Goal: Task Accomplishment & Management: Use online tool/utility

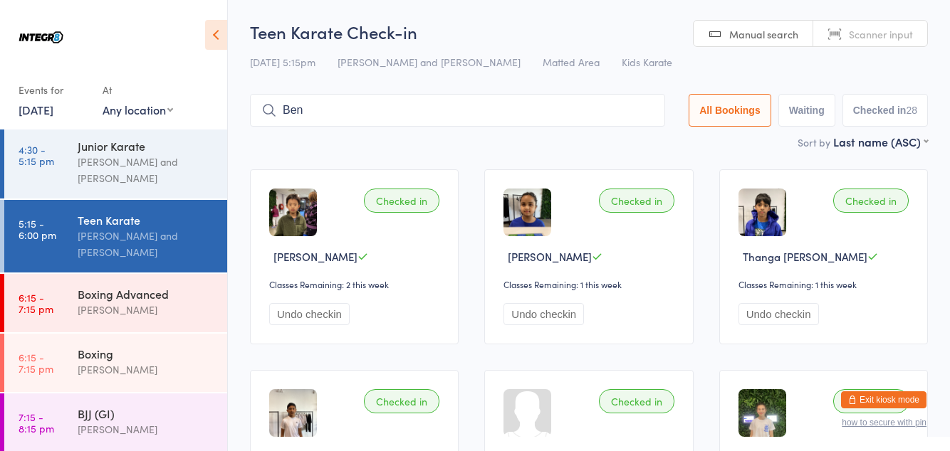
click at [587, 117] on input "Ben" at bounding box center [457, 110] width 415 height 33
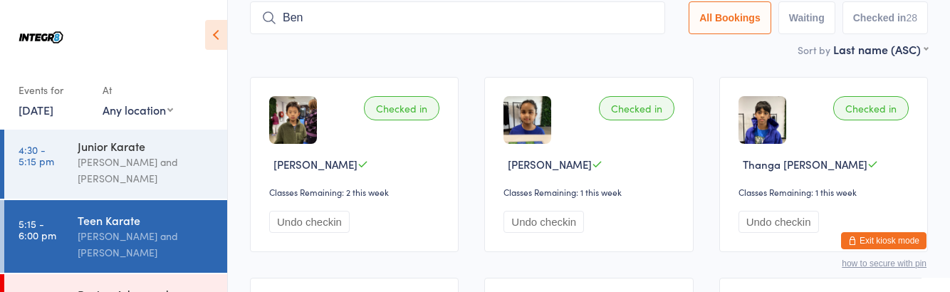
scroll to position [94, 0]
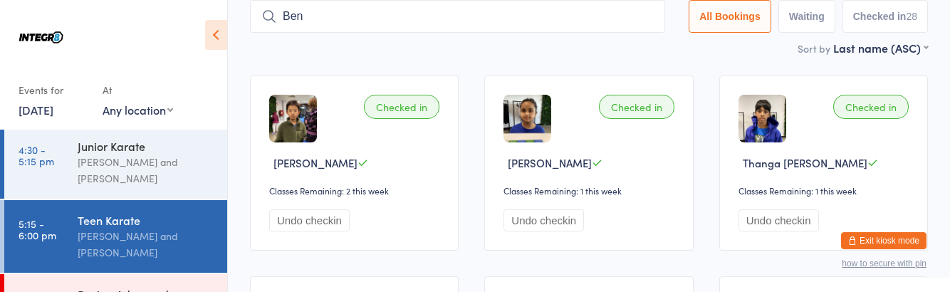
click at [654, 18] on input "Ben" at bounding box center [457, 16] width 415 height 33
type input "Ca"
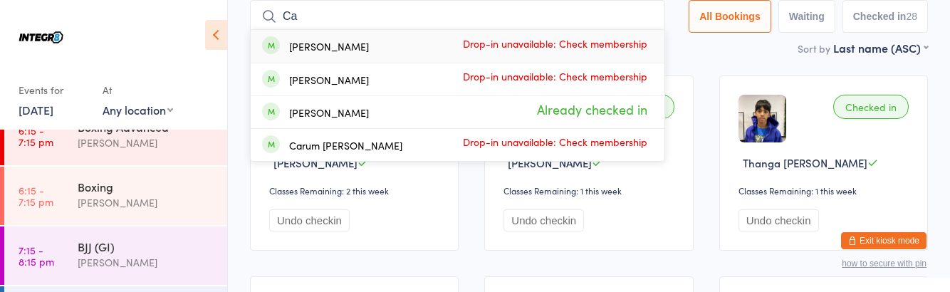
scroll to position [238, 0]
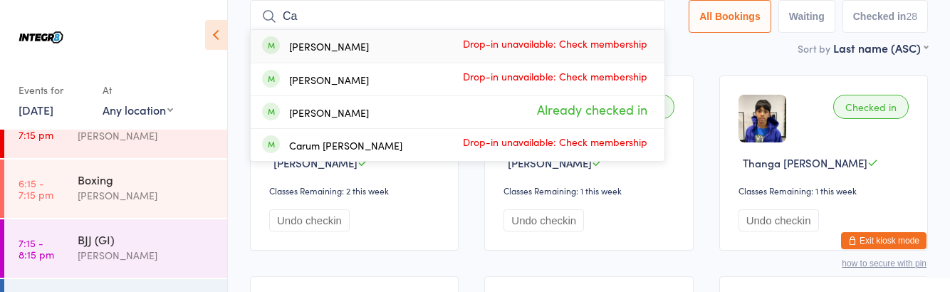
click at [171, 185] on div "Boxing" at bounding box center [146, 180] width 137 height 16
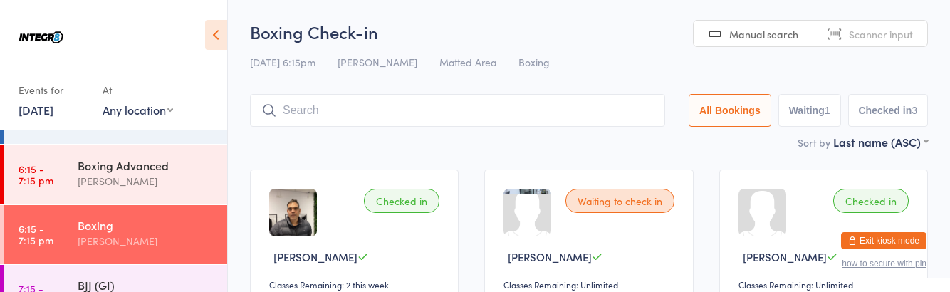
scroll to position [206, 0]
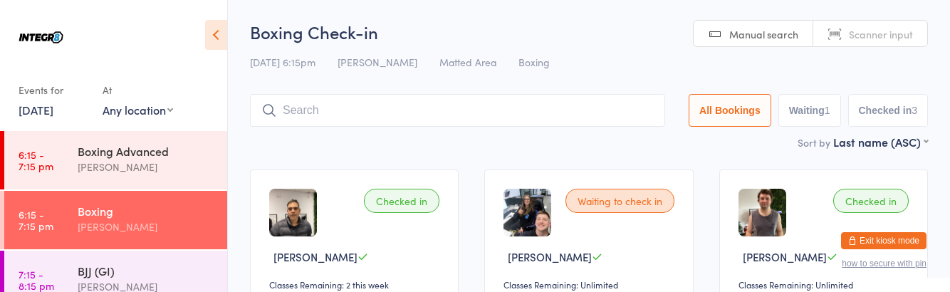
click at [80, 152] on div "Boxing Advanced" at bounding box center [146, 151] width 137 height 16
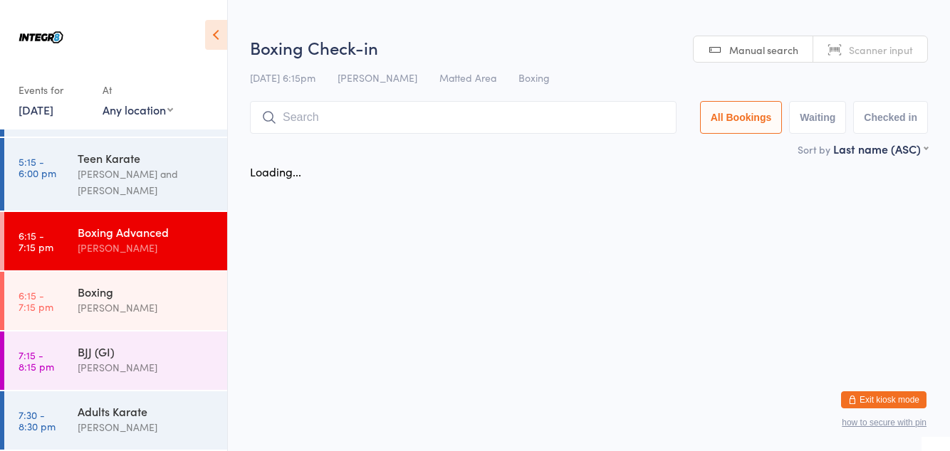
scroll to position [125, 0]
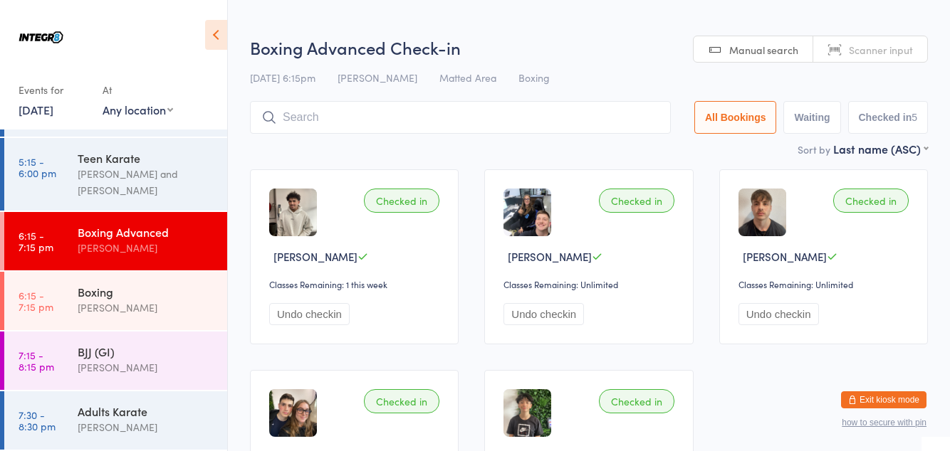
click at [293, 113] on input "search" at bounding box center [460, 117] width 421 height 33
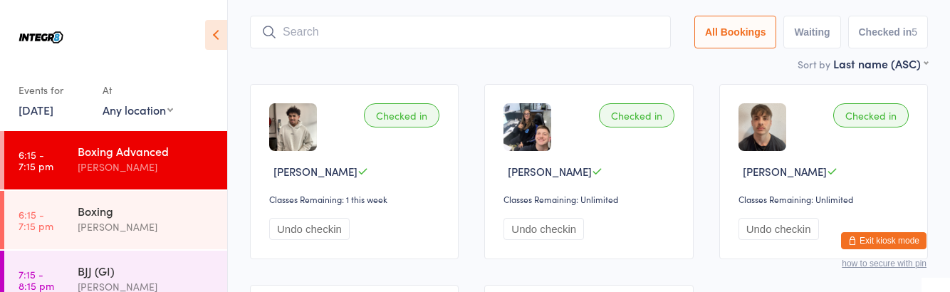
scroll to position [101, 0]
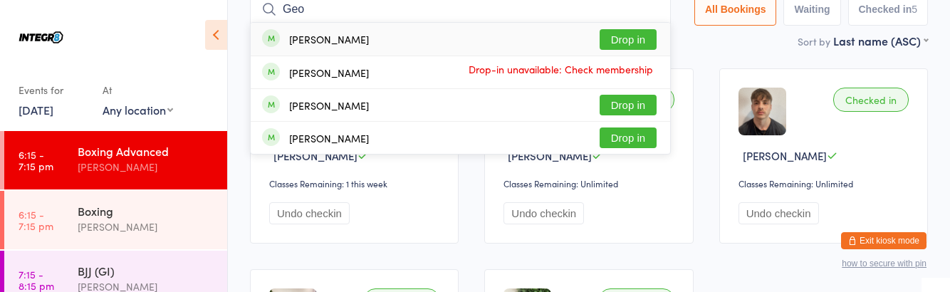
type input "Geo"
click at [635, 142] on button "Drop in" at bounding box center [628, 137] width 57 height 21
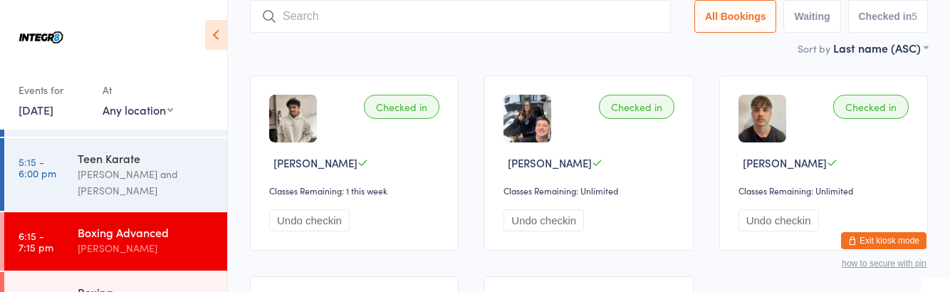
scroll to position [206, 0]
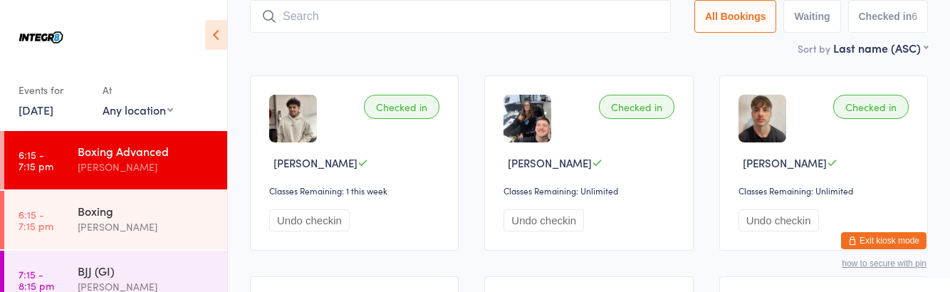
click at [132, 236] on div "Boxing [PERSON_NAME]" at bounding box center [153, 219] width 150 height 56
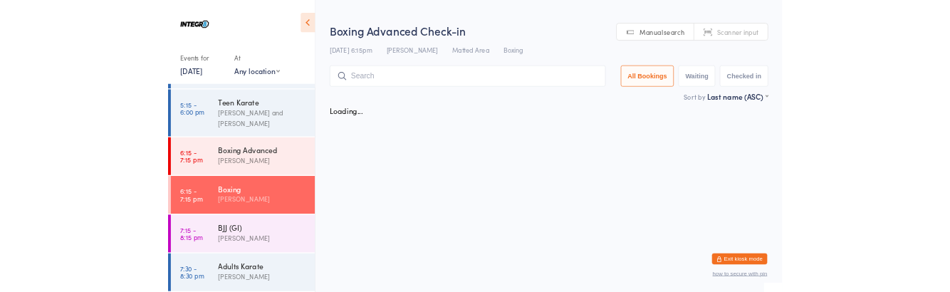
scroll to position [206, 0]
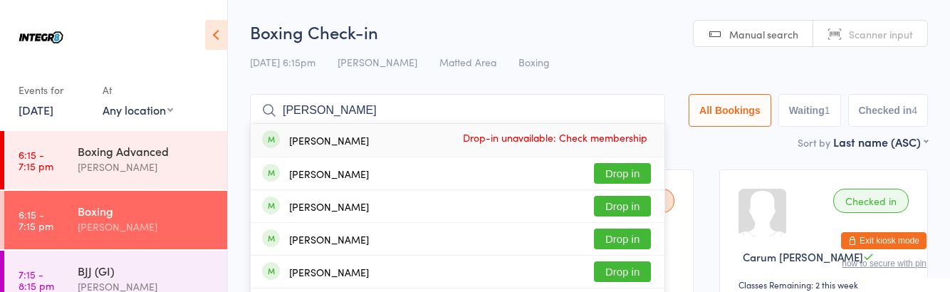
type input "[PERSON_NAME]"
click at [637, 155] on div "[PERSON_NAME] Drop-in unavailable: Check membership" at bounding box center [458, 140] width 414 height 33
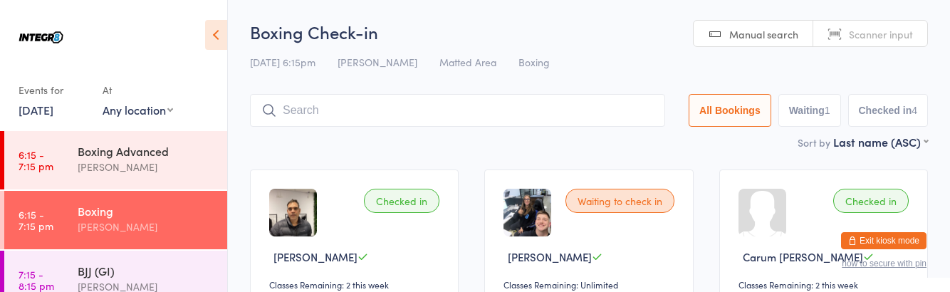
click at [157, 161] on div "[PERSON_NAME]" at bounding box center [146, 167] width 137 height 16
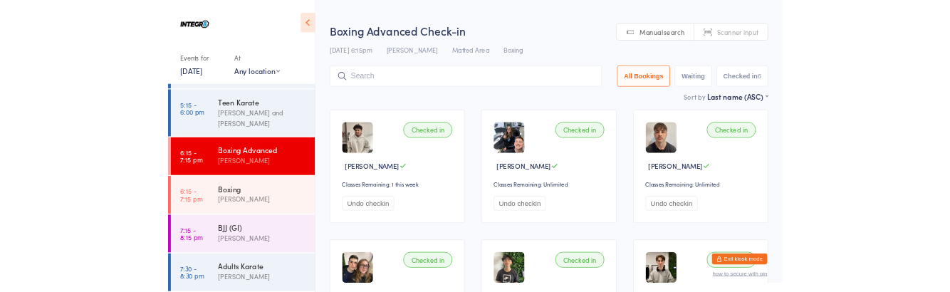
scroll to position [206, 0]
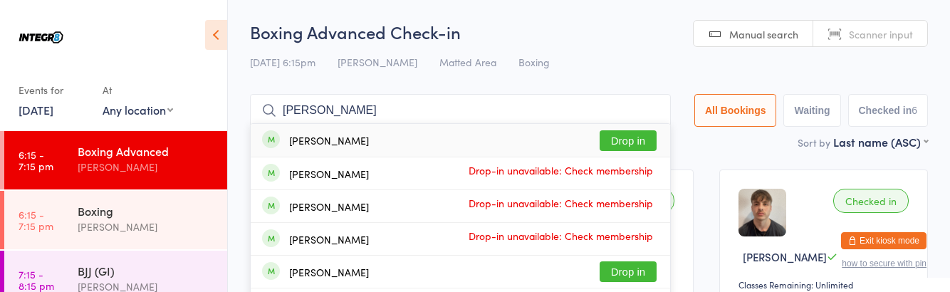
type input "[PERSON_NAME]"
click at [647, 142] on button "Drop in" at bounding box center [628, 140] width 57 height 21
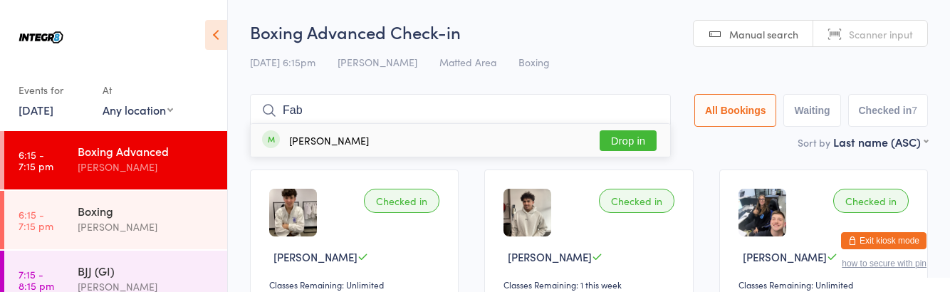
type input "Fab"
click at [558, 141] on div "[PERSON_NAME] Drop in" at bounding box center [460, 140] width 419 height 33
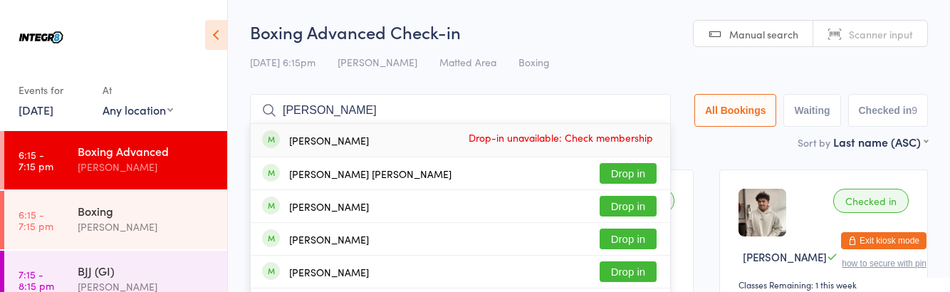
type input "[PERSON_NAME]"
click at [647, 204] on button "Drop in" at bounding box center [628, 206] width 57 height 21
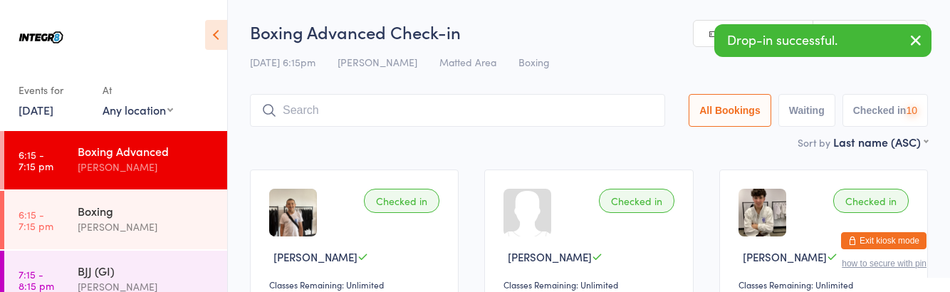
scroll to position [285, 0]
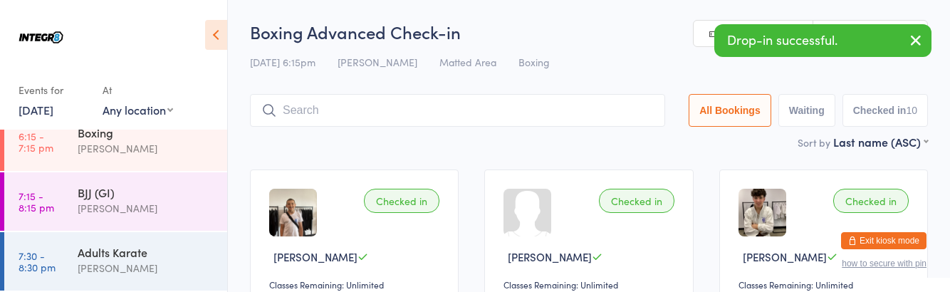
click at [127, 269] on div "[PERSON_NAME]" at bounding box center [146, 268] width 137 height 16
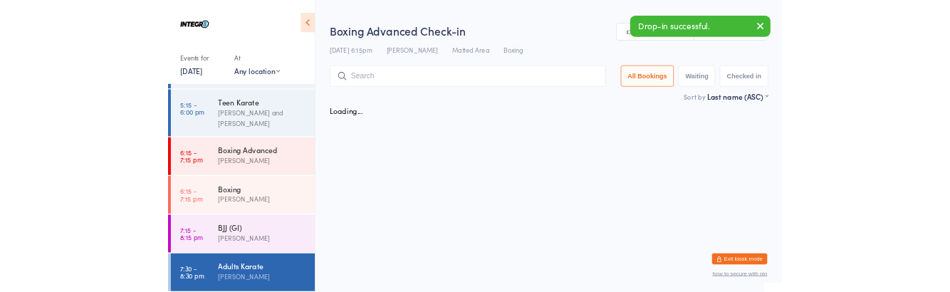
scroll to position [285, 0]
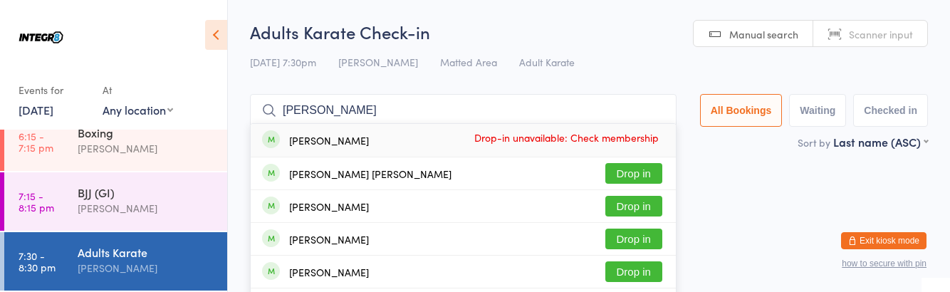
type input "[PERSON_NAME]"
click at [644, 205] on button "Drop in" at bounding box center [633, 206] width 57 height 21
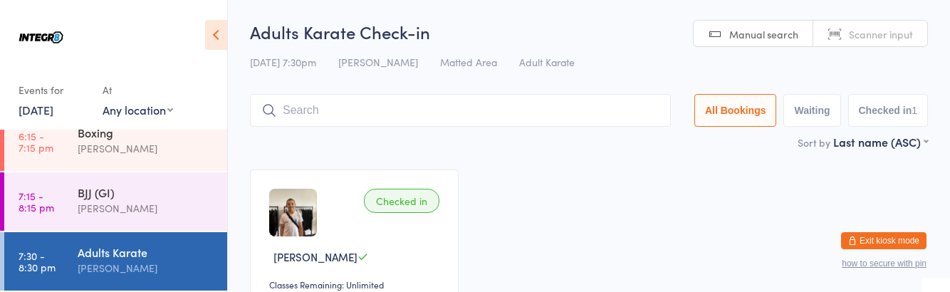
click at [117, 152] on div "[PERSON_NAME]" at bounding box center [146, 148] width 137 height 16
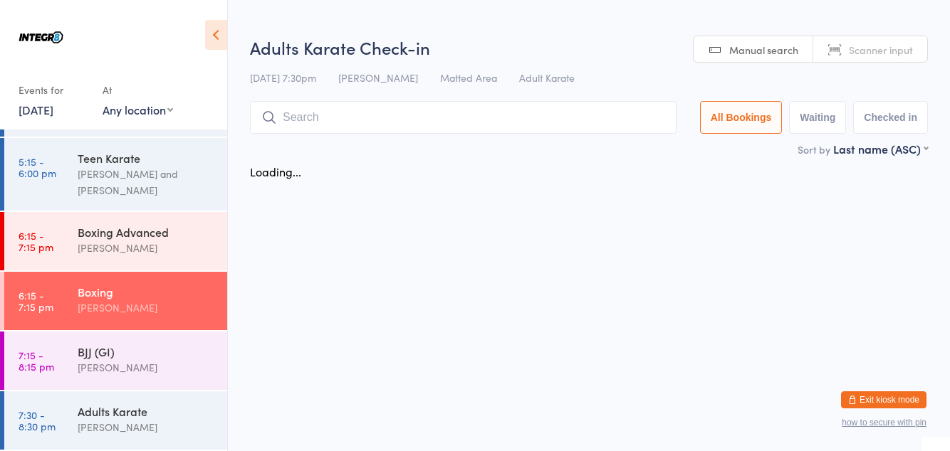
scroll to position [285, 0]
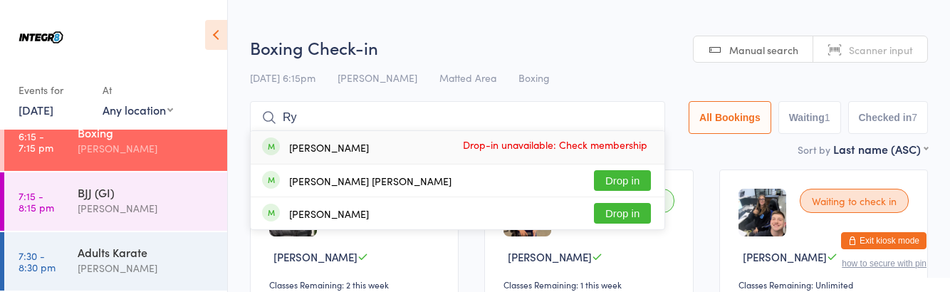
type input "Ry"
click at [642, 175] on button "Drop in" at bounding box center [622, 180] width 57 height 21
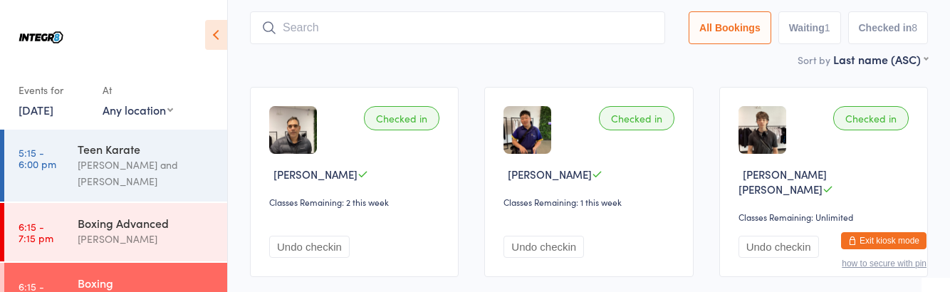
scroll to position [136, 0]
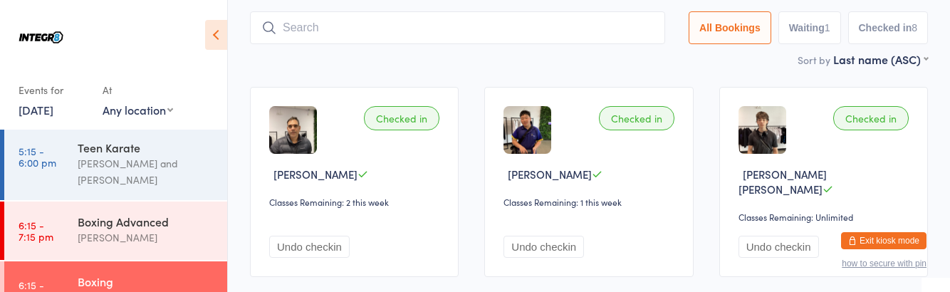
click at [153, 231] on div "[PERSON_NAME]" at bounding box center [146, 237] width 137 height 16
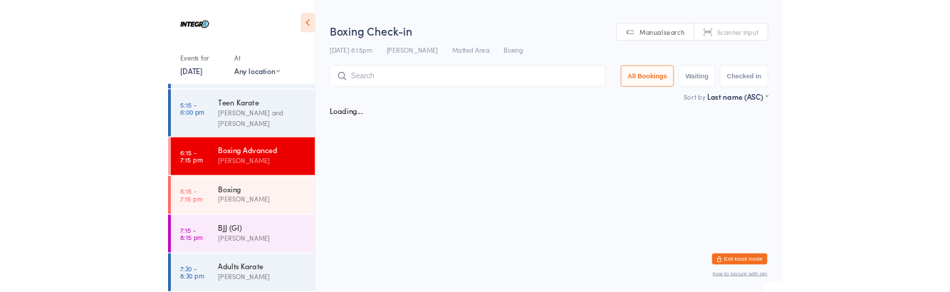
scroll to position [136, 0]
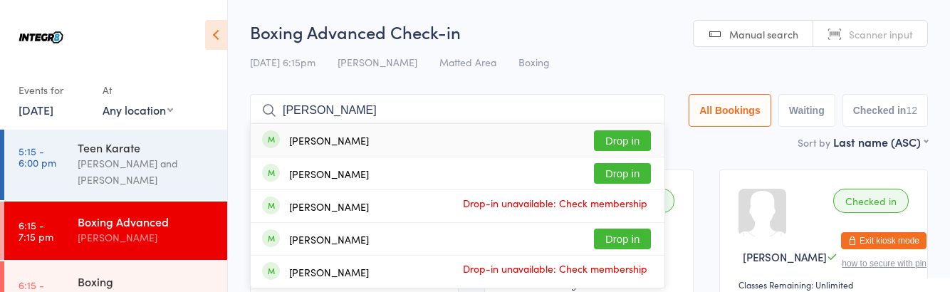
type input "[PERSON_NAME]"
click at [627, 134] on button "Drop in" at bounding box center [622, 140] width 57 height 21
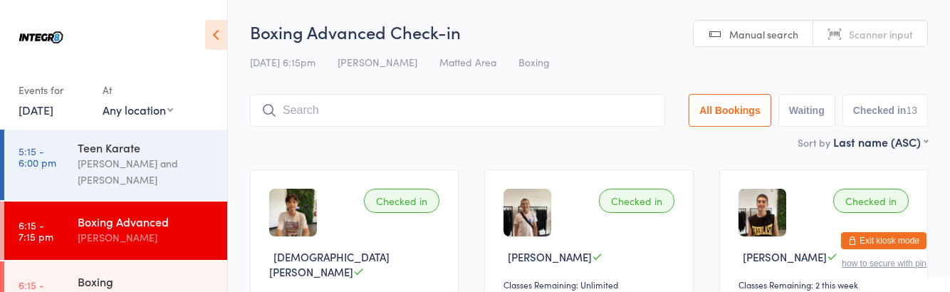
click at [137, 291] on div "Boxing [PERSON_NAME]" at bounding box center [153, 289] width 150 height 56
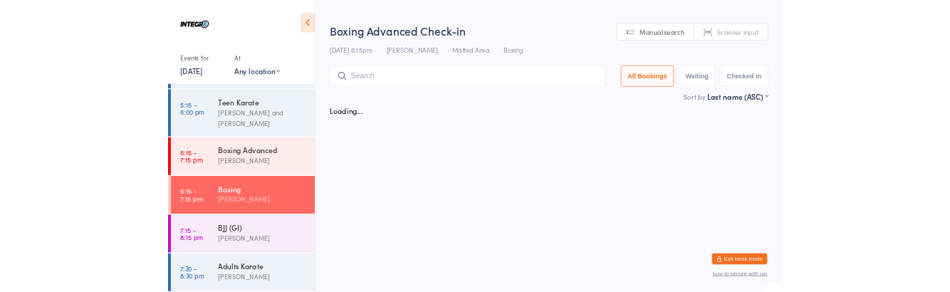
scroll to position [136, 0]
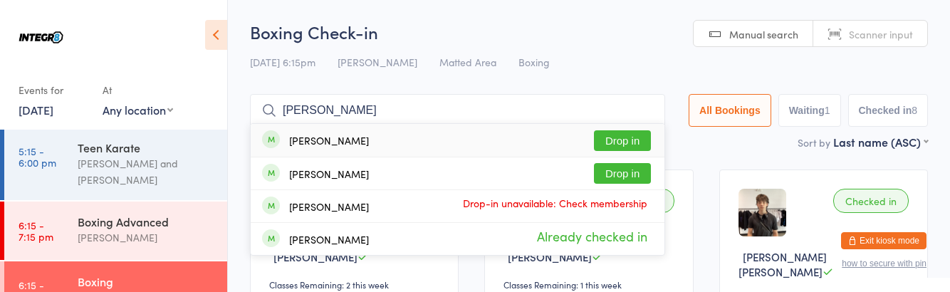
type input "[PERSON_NAME]"
click at [629, 142] on button "Drop in" at bounding box center [622, 140] width 57 height 21
type input "[PERSON_NAME]"
click at [629, 139] on button "Drop in" at bounding box center [622, 140] width 57 height 21
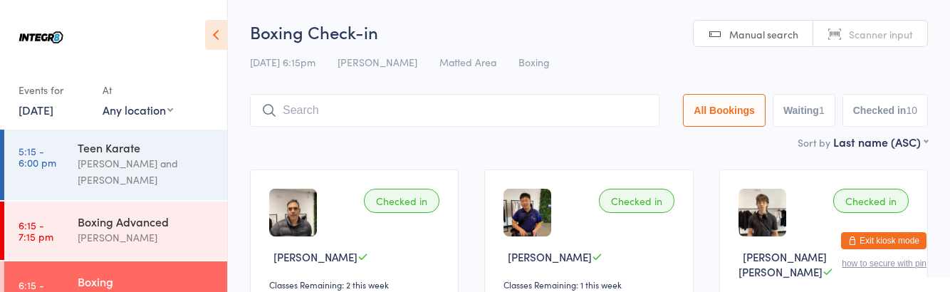
click at [83, 249] on div "Boxing Advanced [PERSON_NAME]" at bounding box center [153, 230] width 150 height 56
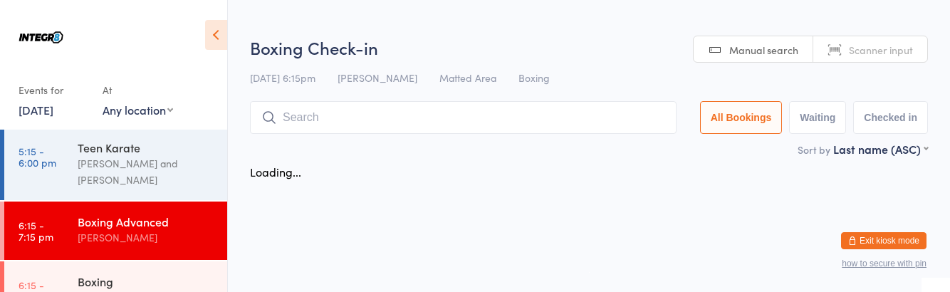
scroll to position [136, 0]
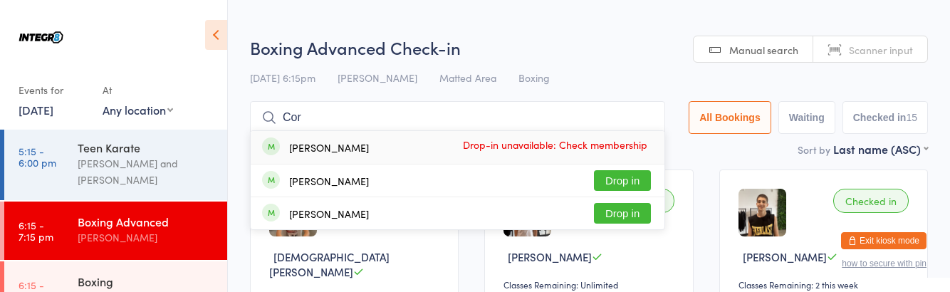
type input "Cor"
click at [645, 178] on button "Drop in" at bounding box center [622, 180] width 57 height 21
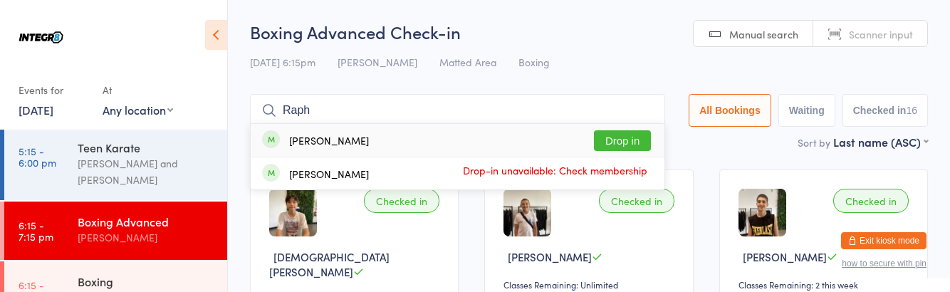
type input "Raph"
click at [632, 135] on button "Drop in" at bounding box center [622, 140] width 57 height 21
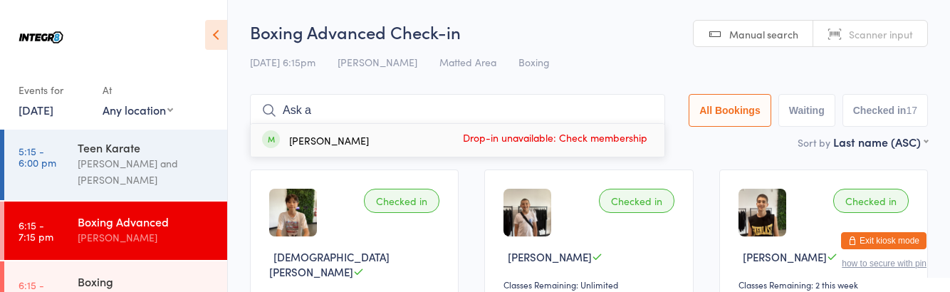
type input "Ask"
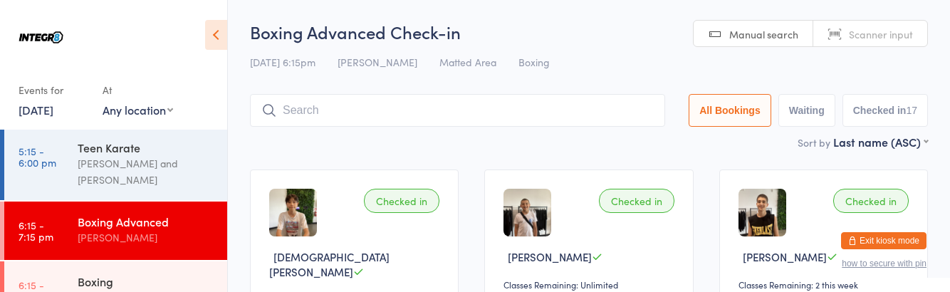
type input "Topspin"
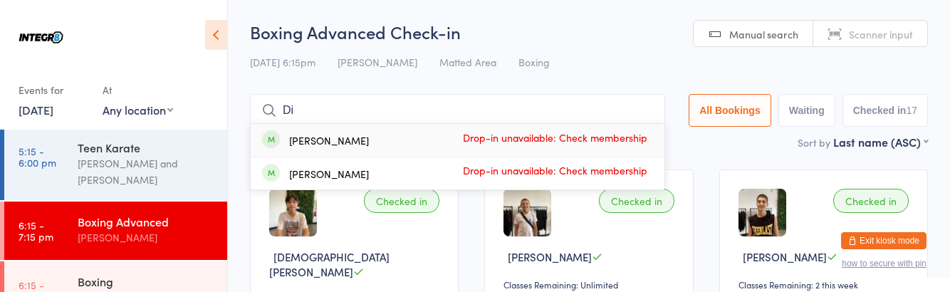
type input "D"
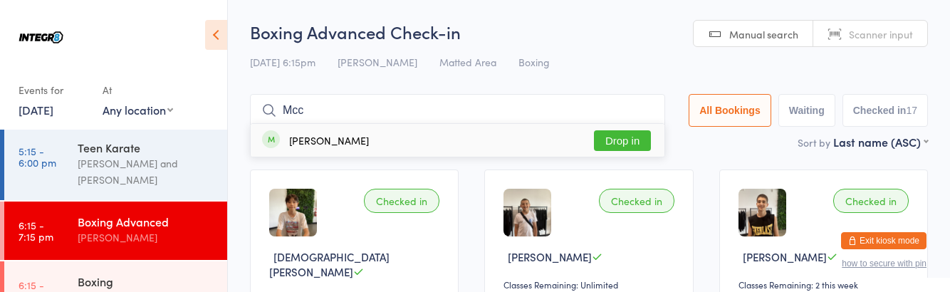
type input "Mcc"
click at [629, 127] on div "[PERSON_NAME] Drop in" at bounding box center [458, 140] width 414 height 33
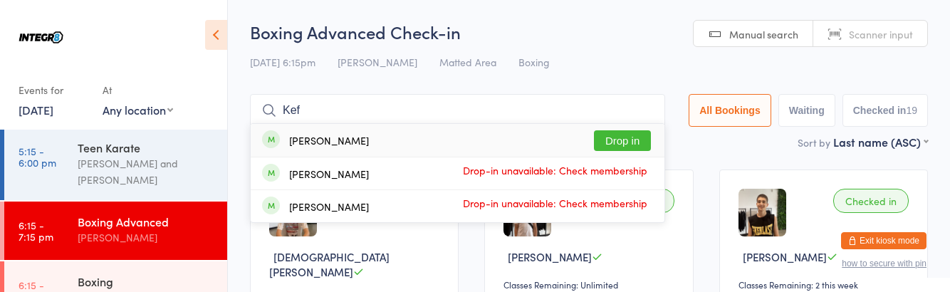
type input "Kef"
click at [645, 140] on button "Drop in" at bounding box center [622, 140] width 57 height 21
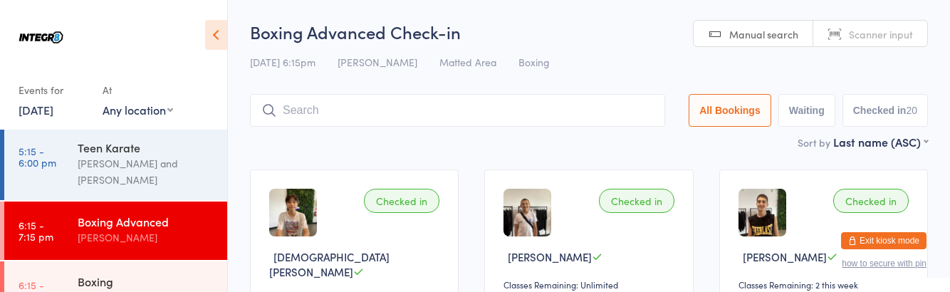
type input "D"
click at [47, 291] on time "6:15 - 7:15 pm" at bounding box center [36, 290] width 35 height 23
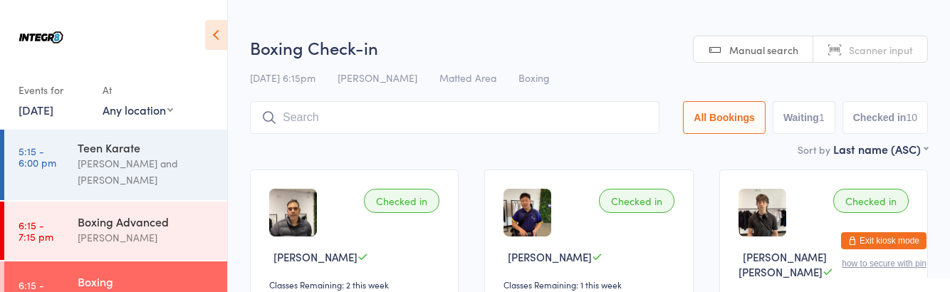
scroll to position [58, 0]
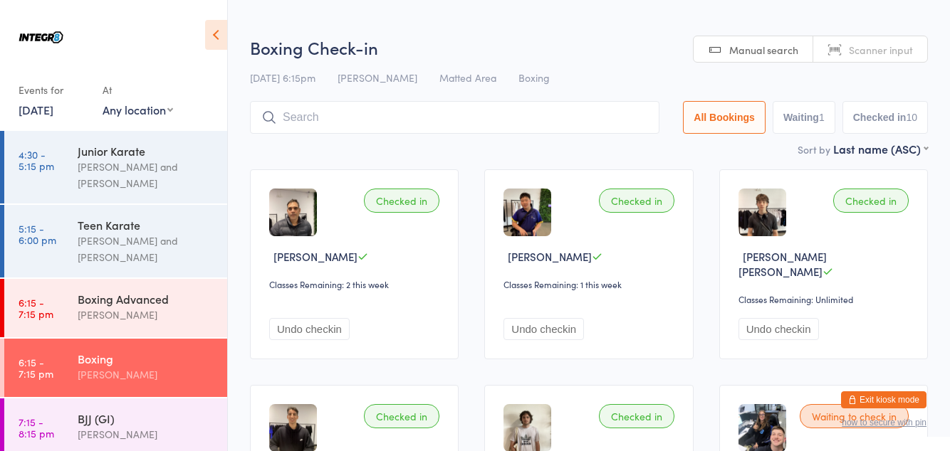
click at [293, 113] on input "search" at bounding box center [454, 117] width 409 height 33
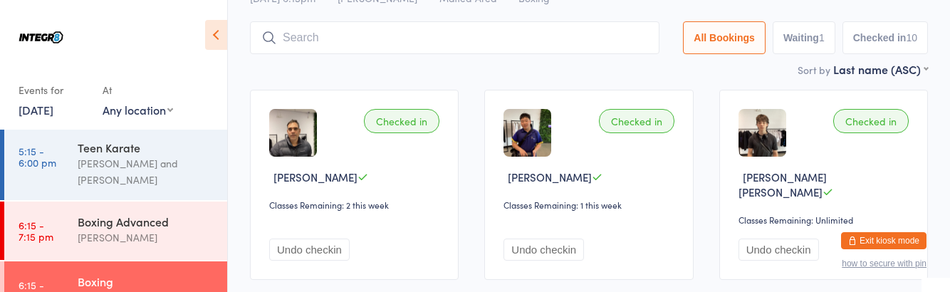
scroll to position [101, 0]
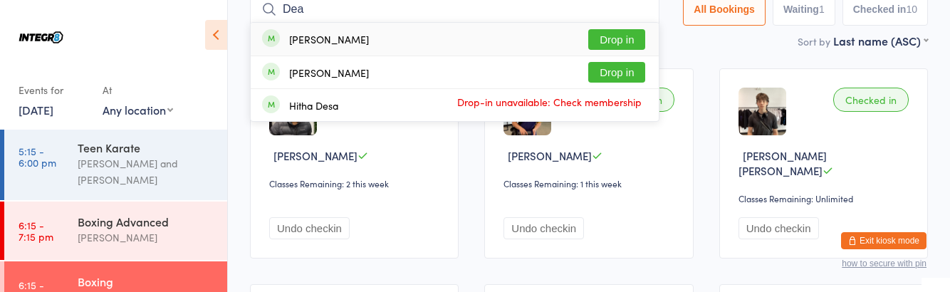
type input "Dea"
click at [618, 36] on button "Drop in" at bounding box center [616, 39] width 57 height 21
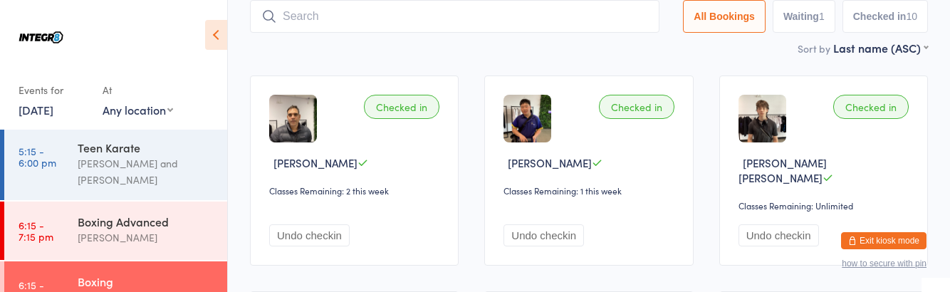
scroll to position [136, 0]
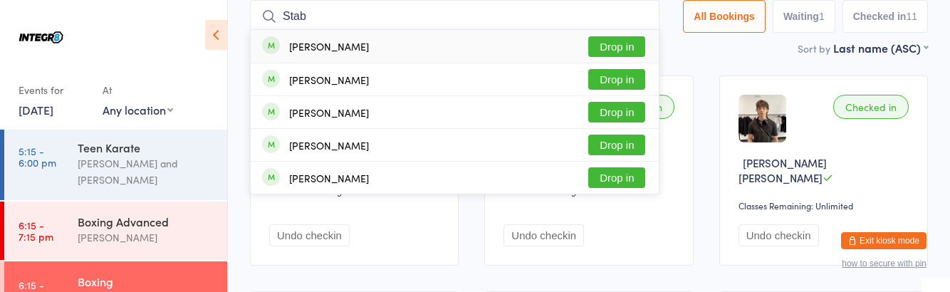
type input "Stab"
click at [629, 45] on button "Drop in" at bounding box center [616, 46] width 57 height 21
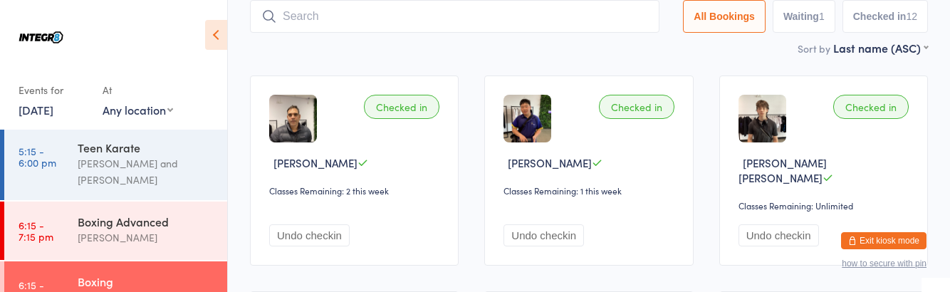
scroll to position [218, 0]
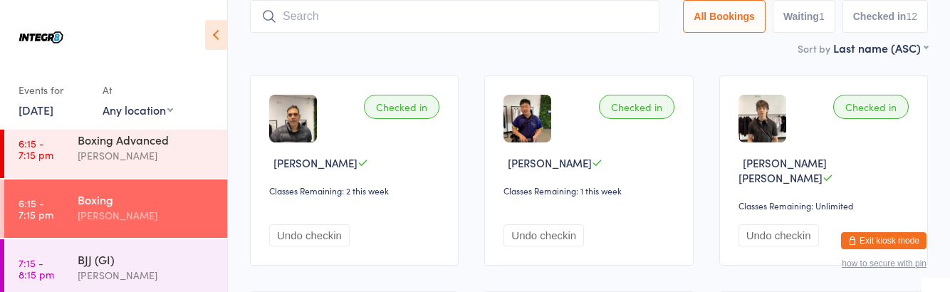
click at [78, 281] on div "[PERSON_NAME]" at bounding box center [146, 275] width 137 height 16
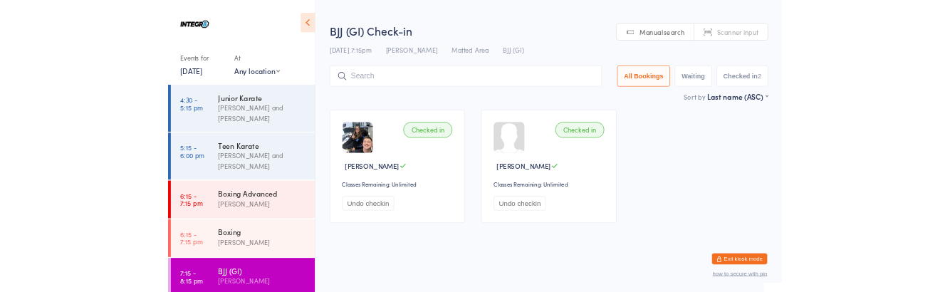
scroll to position [218, 0]
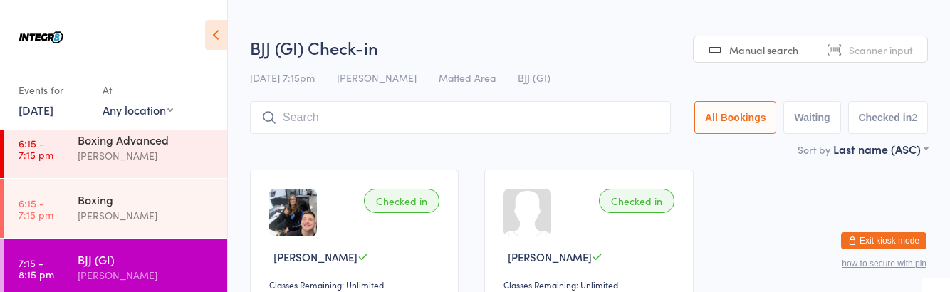
click at [335, 115] on input "search" at bounding box center [460, 117] width 421 height 33
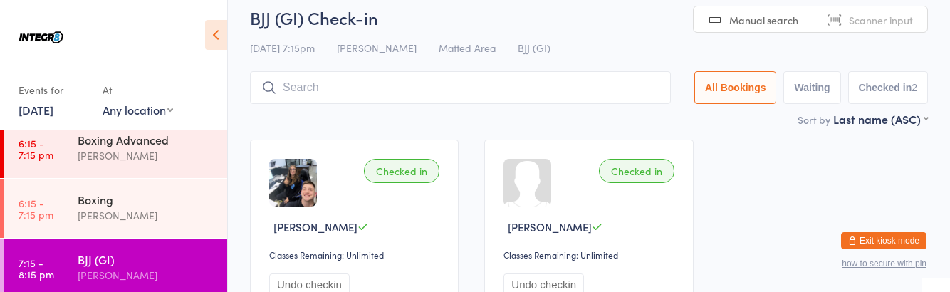
scroll to position [84, 0]
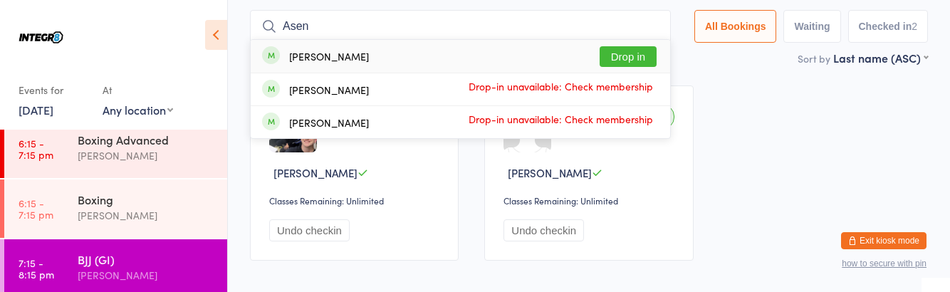
type input "Asen"
click at [629, 58] on button "Drop in" at bounding box center [628, 56] width 57 height 21
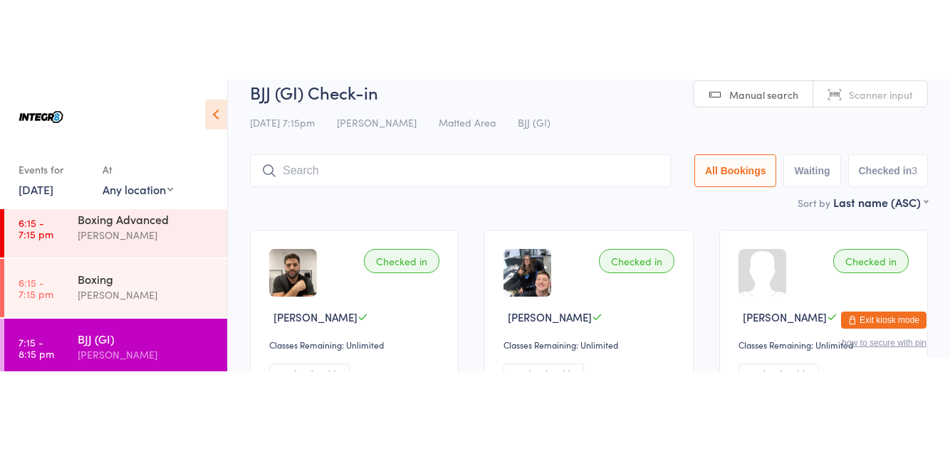
scroll to position [0, 0]
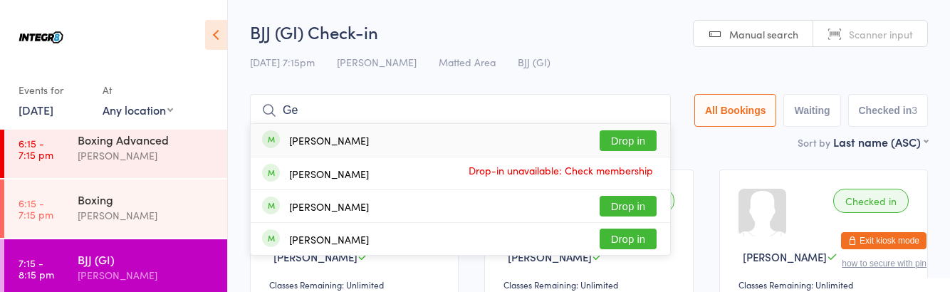
type input "Ge"
click at [627, 203] on button "Drop in" at bounding box center [628, 206] width 57 height 21
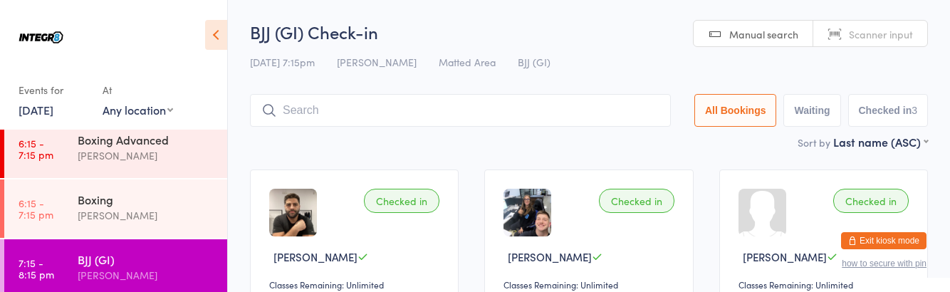
click at [637, 172] on div "Checked in [PERSON_NAME] Classes Remaining: Unlimited Undo checkin" at bounding box center [588, 256] width 209 height 175
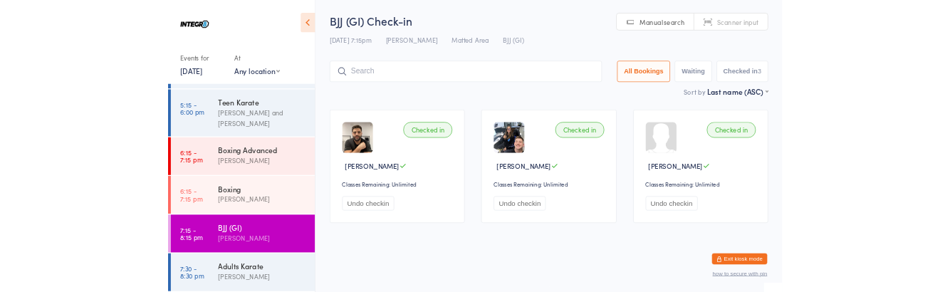
scroll to position [58, 0]
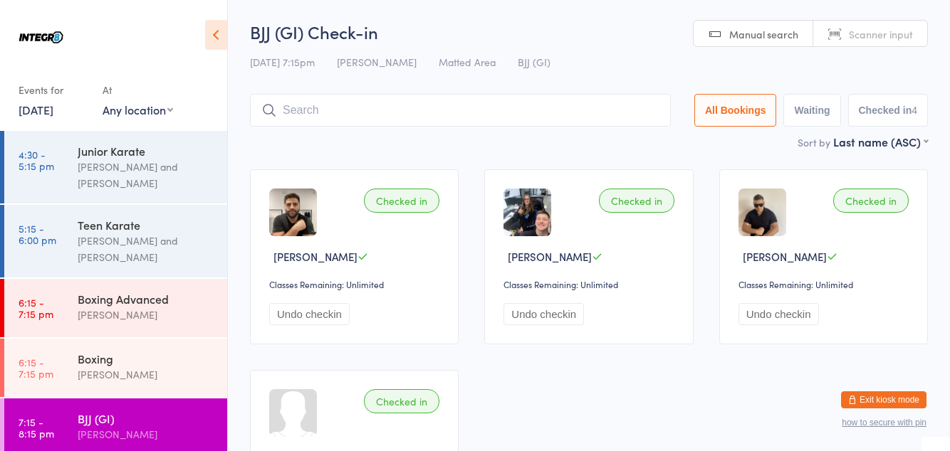
click at [637, 110] on input "search" at bounding box center [460, 110] width 421 height 33
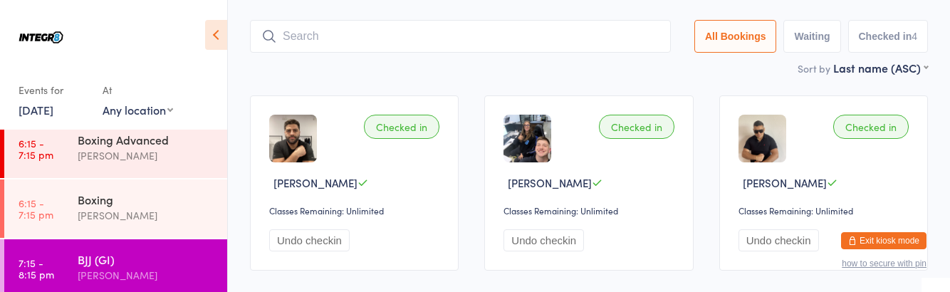
scroll to position [94, 0]
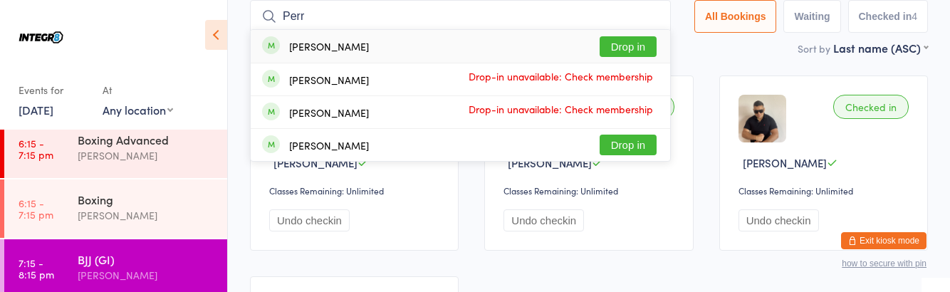
type input "Perr"
click at [640, 46] on button "Drop in" at bounding box center [628, 46] width 57 height 21
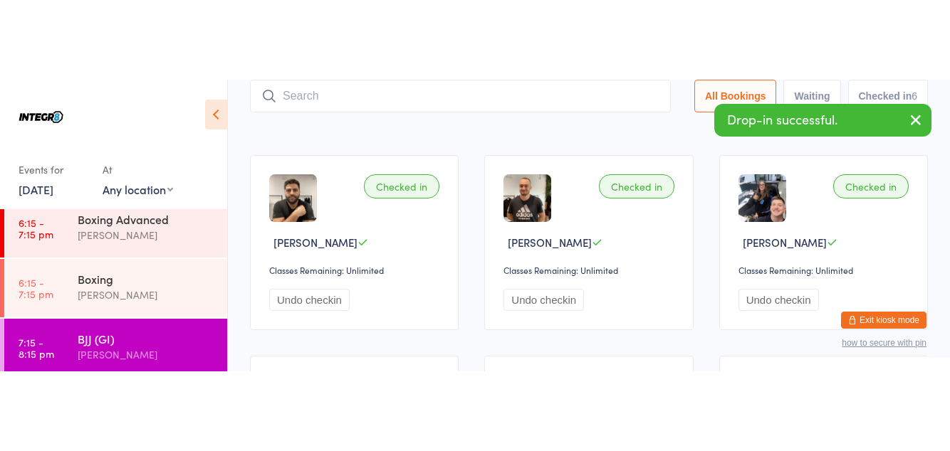
scroll to position [0, 0]
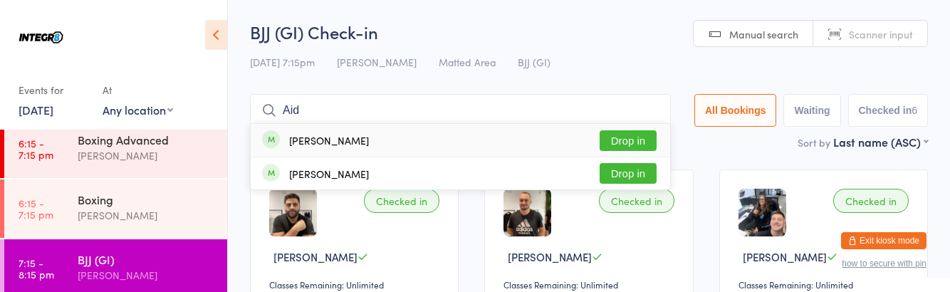
type input "Aid"
click at [609, 182] on button "Drop in" at bounding box center [628, 173] width 57 height 21
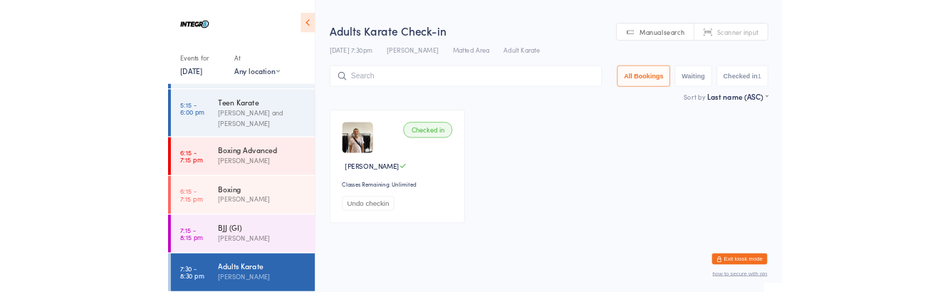
scroll to position [218, 0]
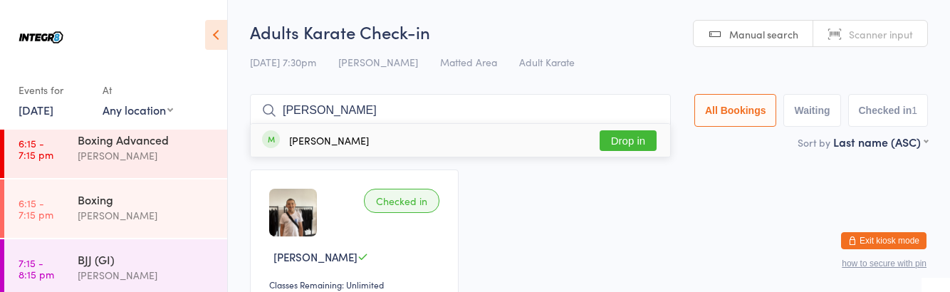
type input "[PERSON_NAME]"
click at [638, 138] on button "Drop in" at bounding box center [628, 140] width 57 height 21
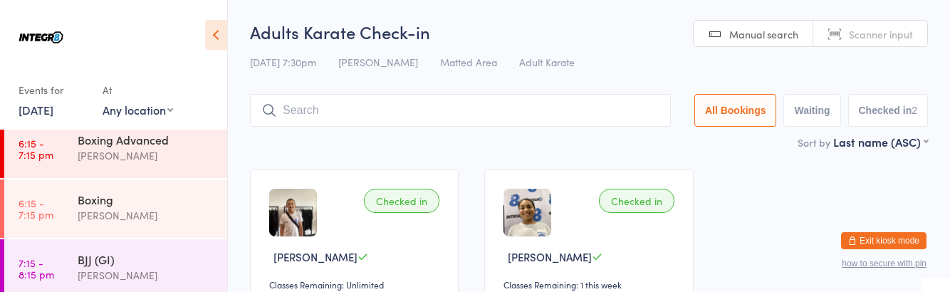
scroll to position [84, 0]
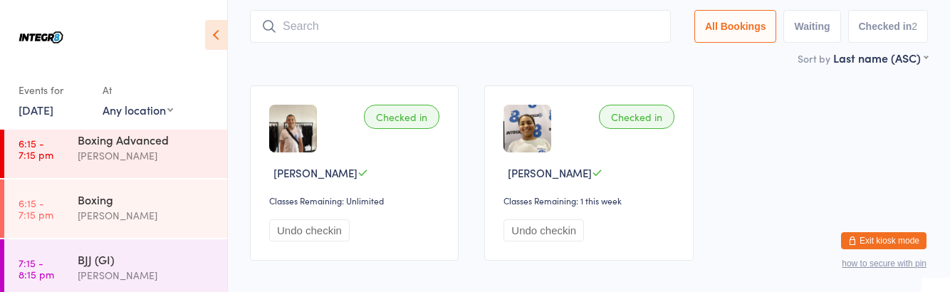
click at [167, 285] on div "BJJ (GI) [PERSON_NAME]" at bounding box center [153, 267] width 150 height 56
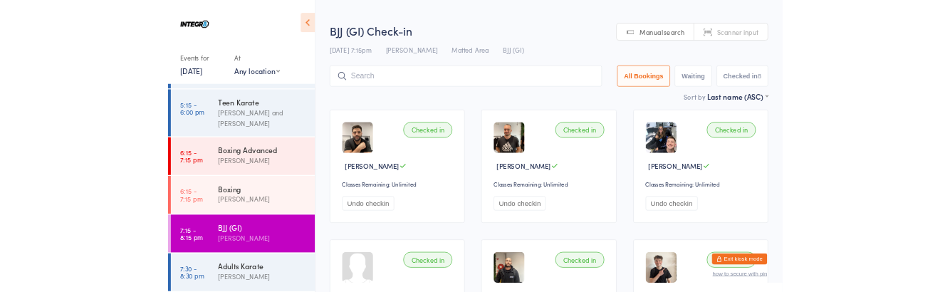
scroll to position [218, 0]
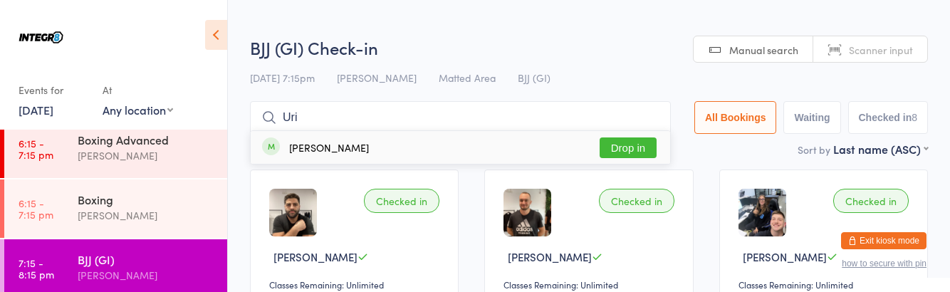
type input "Uri"
click at [642, 149] on button "Drop in" at bounding box center [628, 147] width 57 height 21
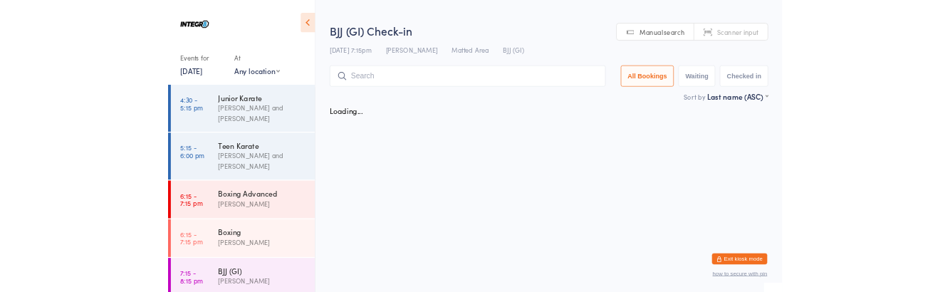
scroll to position [218, 0]
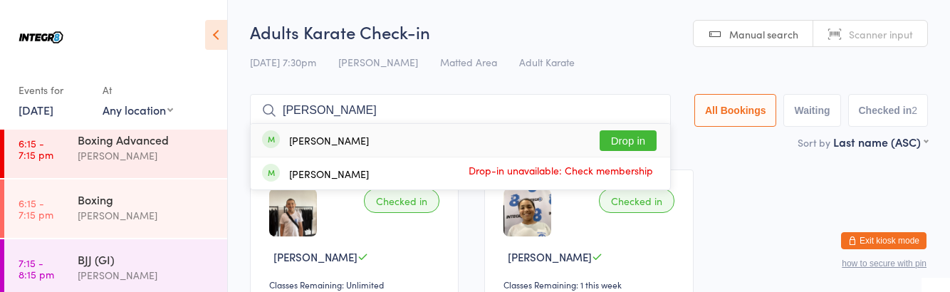
type input "[PERSON_NAME]"
click at [642, 142] on button "Drop in" at bounding box center [628, 140] width 57 height 21
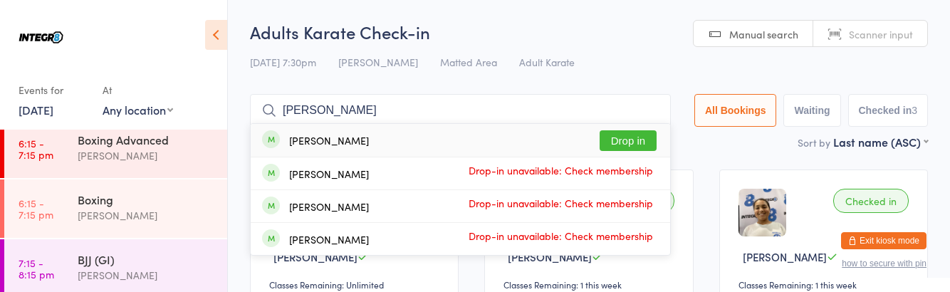
type input "[PERSON_NAME]"
click at [653, 138] on button "Drop in" at bounding box center [628, 140] width 57 height 21
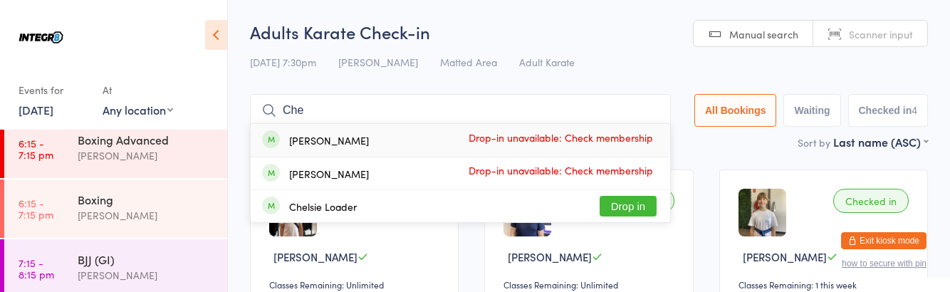
type input "Che"
click at [638, 210] on button "Drop in" at bounding box center [628, 206] width 57 height 21
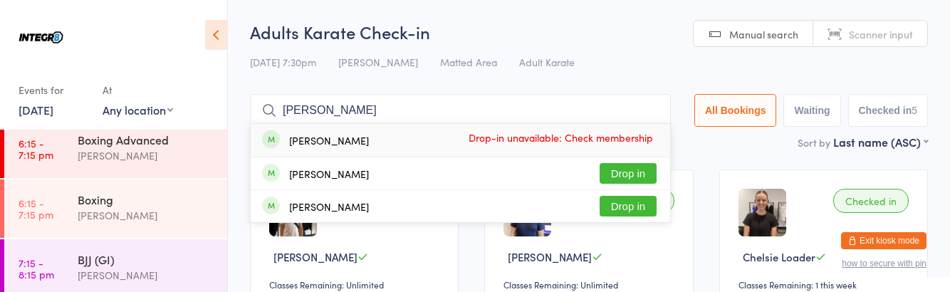
type input "[PERSON_NAME]"
click at [650, 171] on button "Drop in" at bounding box center [628, 173] width 57 height 21
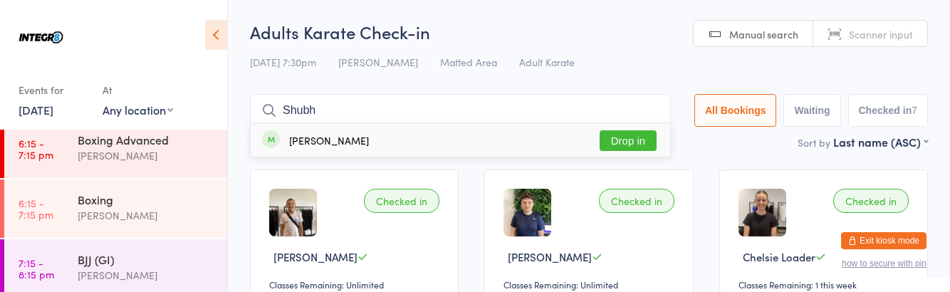
type input "Shubh"
click at [622, 124] on div "[PERSON_NAME] Drop in" at bounding box center [460, 140] width 419 height 33
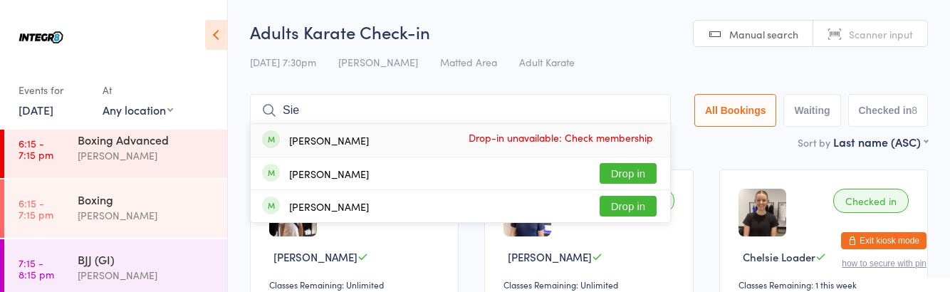
type input "Sie"
click at [644, 168] on button "Drop in" at bounding box center [628, 173] width 57 height 21
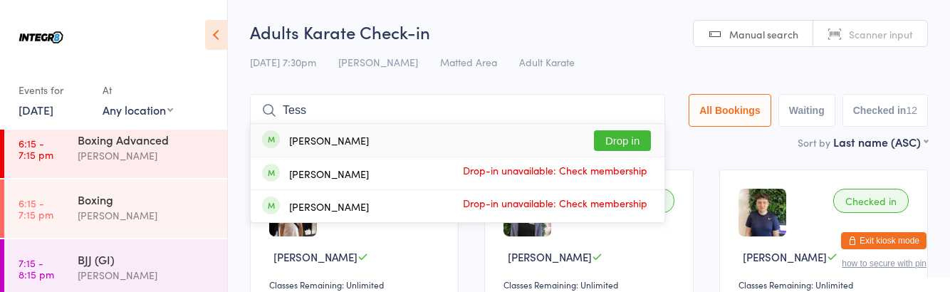
type input "Tess"
click at [639, 125] on div "[PERSON_NAME] Drop in" at bounding box center [458, 140] width 414 height 33
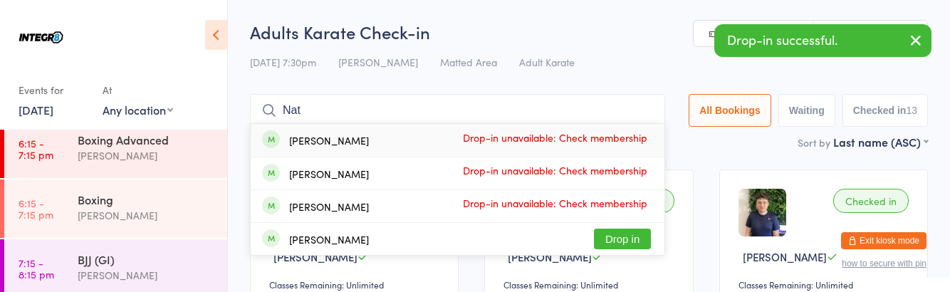
type input "Nata"
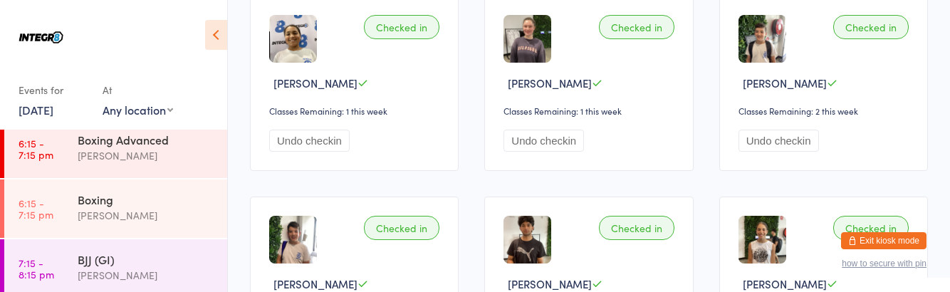
scroll to position [0, 0]
